Goal: Transaction & Acquisition: Subscribe to service/newsletter

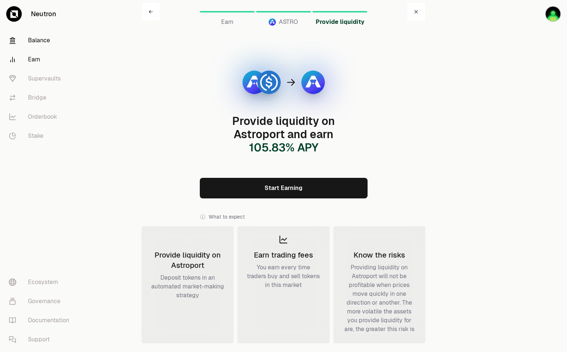
click at [48, 46] on link "Balance" at bounding box center [41, 40] width 76 height 19
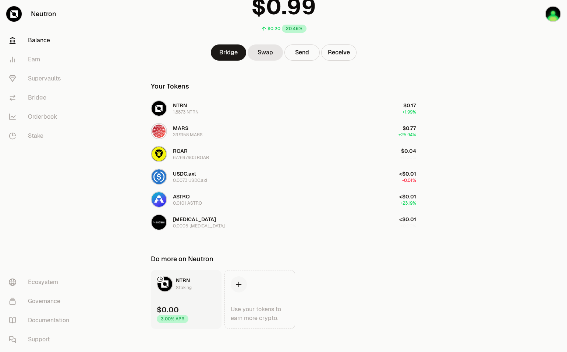
scroll to position [71, 0]
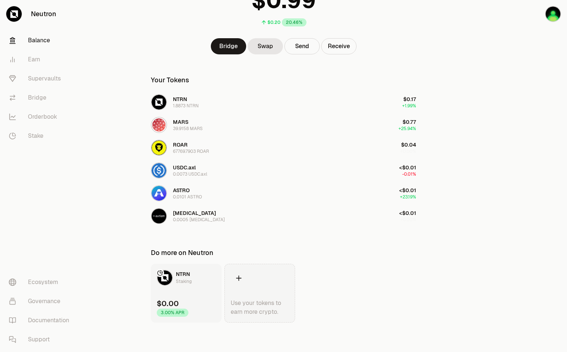
click at [239, 278] on icon at bounding box center [239, 279] width 6 height 6
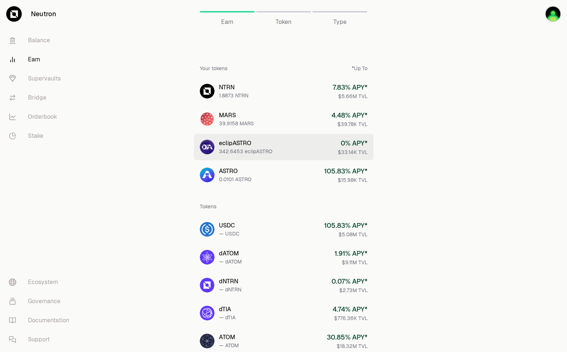
click at [318, 154] on link "eclipASTRO 342.6453 eclipASTRO 0 % APY* $33.14K TVL" at bounding box center [283, 147] width 179 height 26
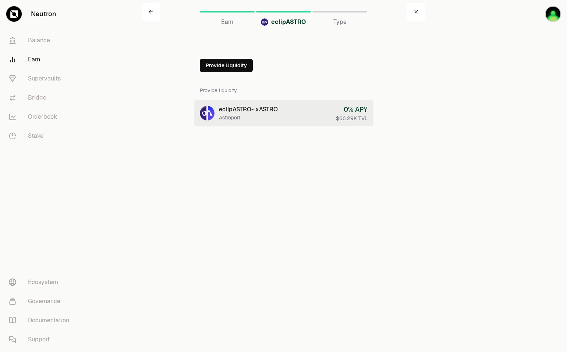
click at [308, 115] on link "eclipASTRO - xASTRO Astroport 0 % APY $66.29K TVL" at bounding box center [283, 113] width 179 height 26
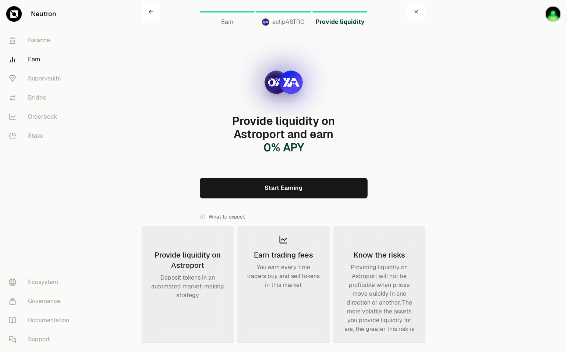
click at [326, 189] on link "Start Earning" at bounding box center [284, 188] width 168 height 21
